Goal: Transaction & Acquisition: Purchase product/service

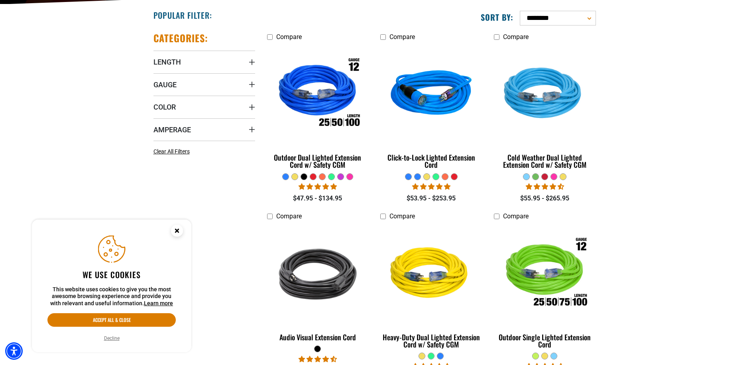
scroll to position [212, 0]
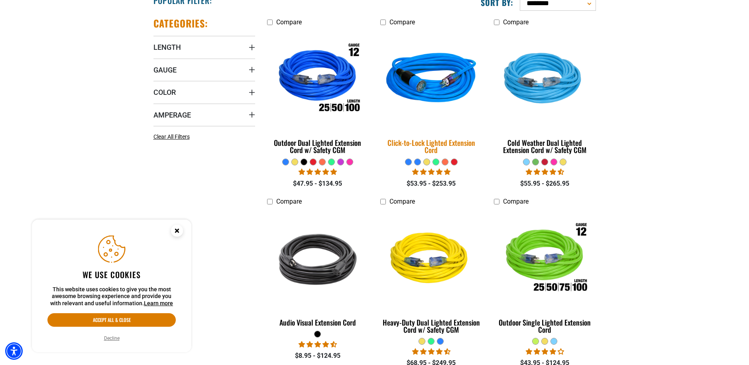
click at [435, 144] on div "Click-to-Lock Lighted Extension Cord" at bounding box center [431, 146] width 102 height 14
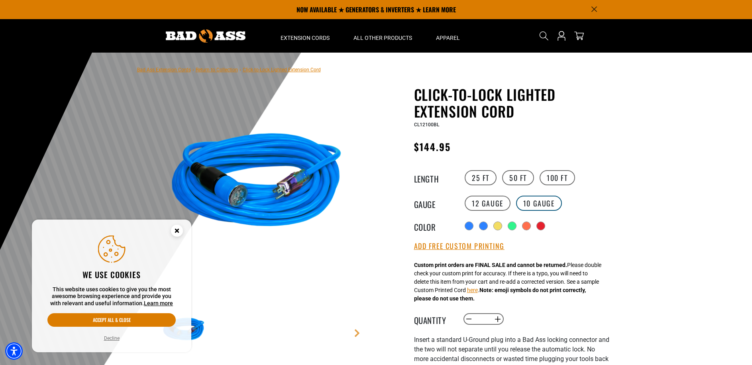
click at [541, 200] on label "10 Gauge products.product.variant_sold_out_or_unavailable" at bounding box center [539, 203] width 46 height 15
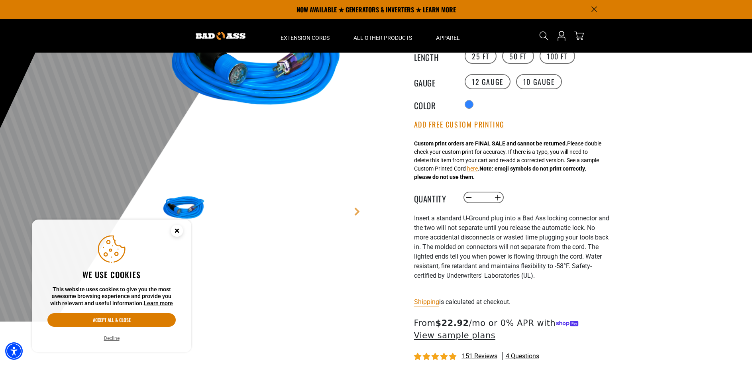
scroll to position [106, 0]
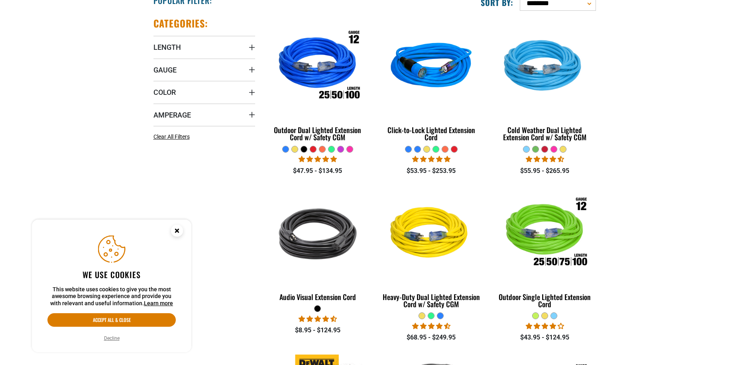
scroll to position [212, 0]
